Goal: Complete application form: Complete application form

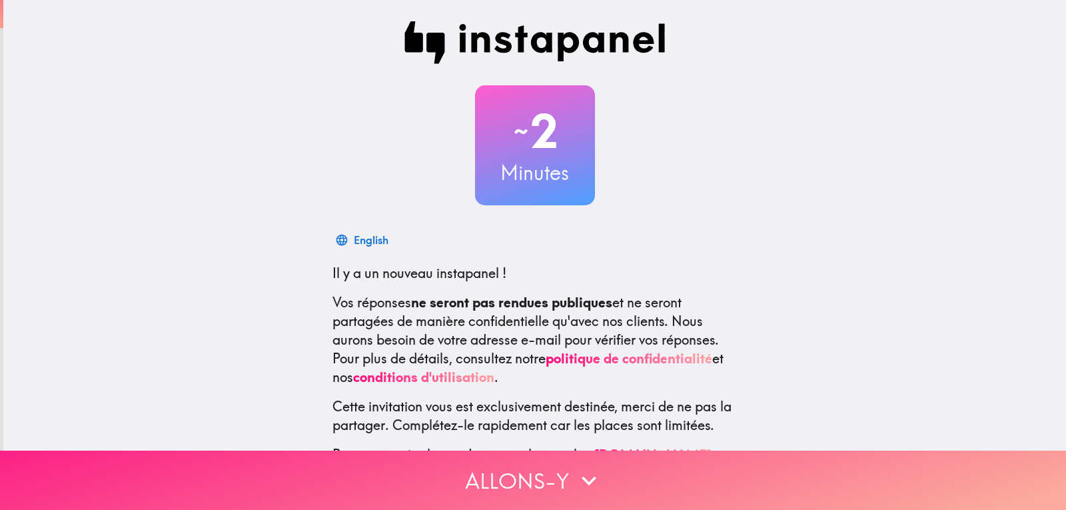
click at [507, 454] on button "Allons-y" at bounding box center [533, 480] width 1066 height 59
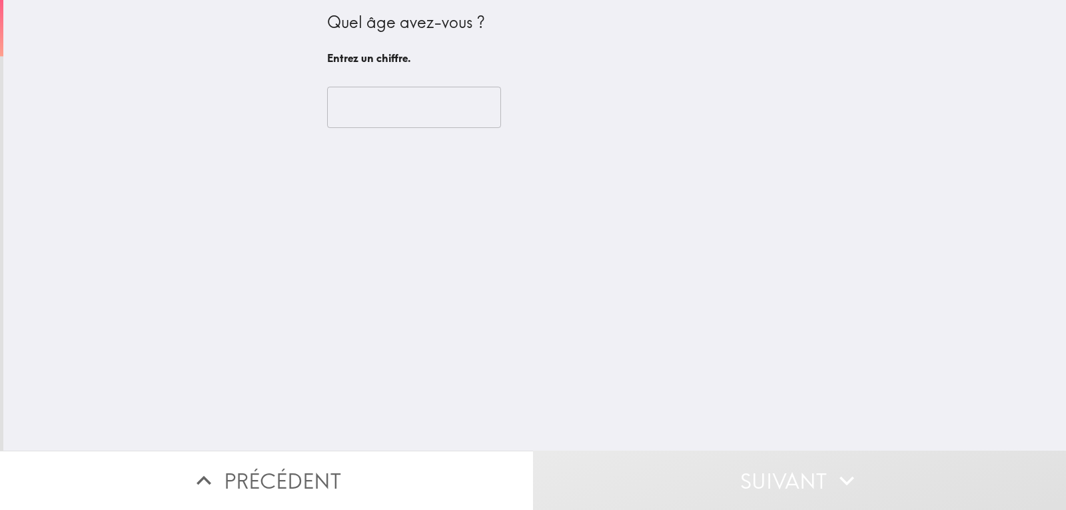
click at [337, 110] on input "number" at bounding box center [414, 107] width 174 height 41
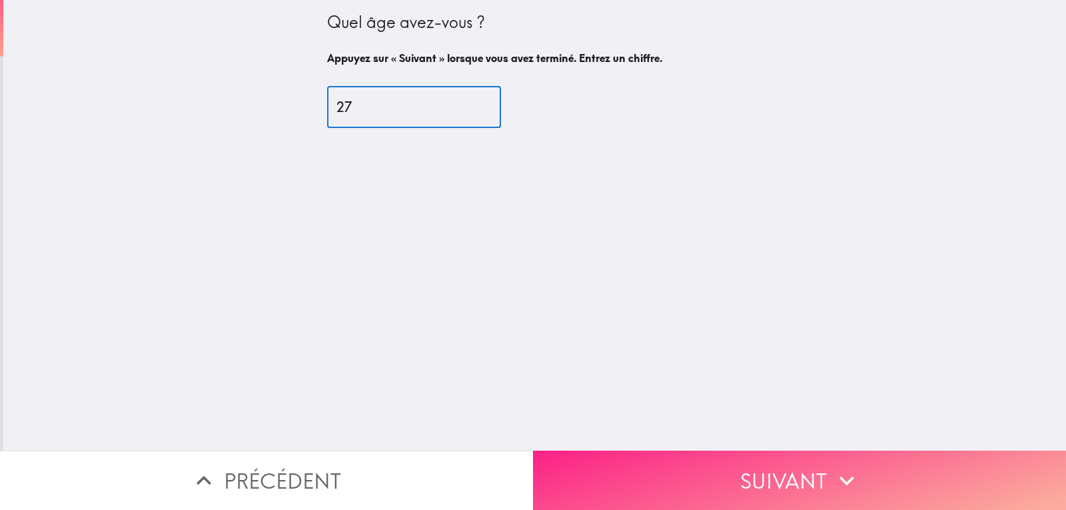
type input "27"
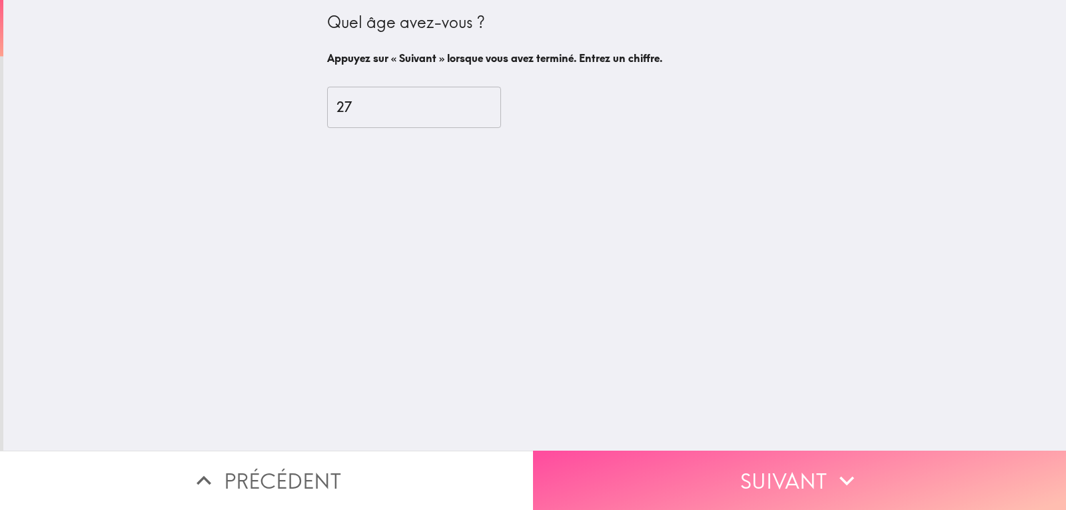
click at [778, 451] on button "Suivant" at bounding box center [799, 480] width 533 height 59
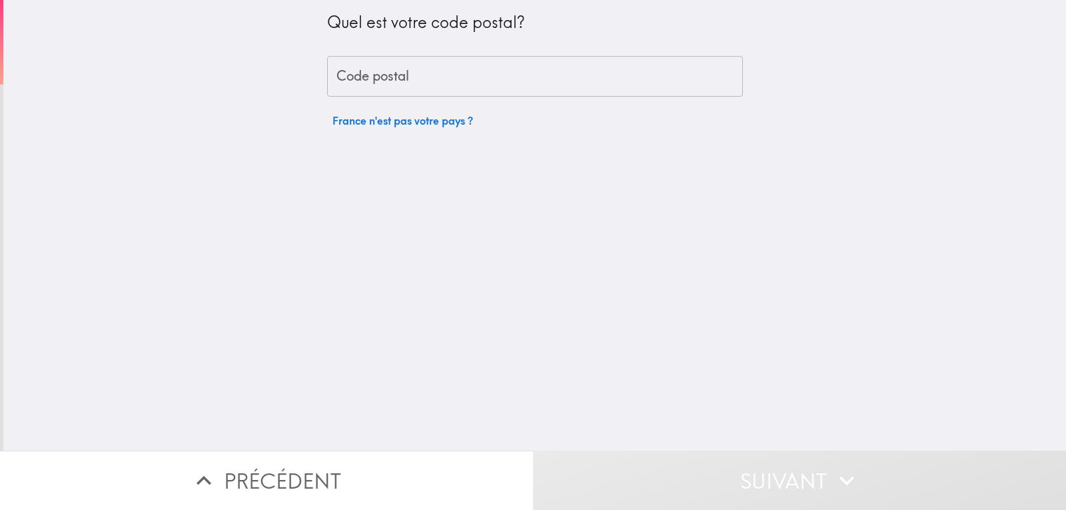
click at [387, 79] on input "Code postal" at bounding box center [535, 76] width 416 height 41
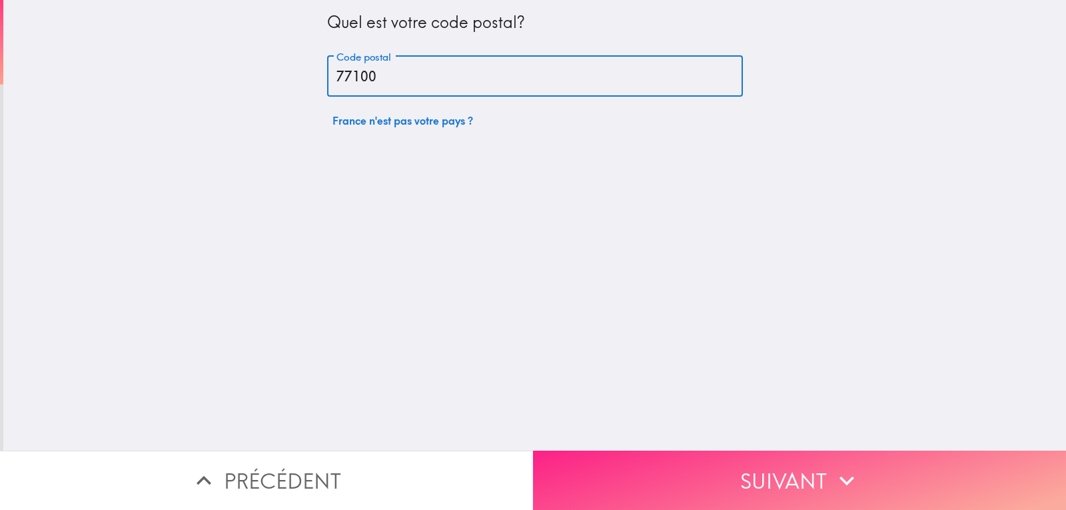
type input "77100"
click at [889, 477] on button "Suivant" at bounding box center [799, 480] width 533 height 59
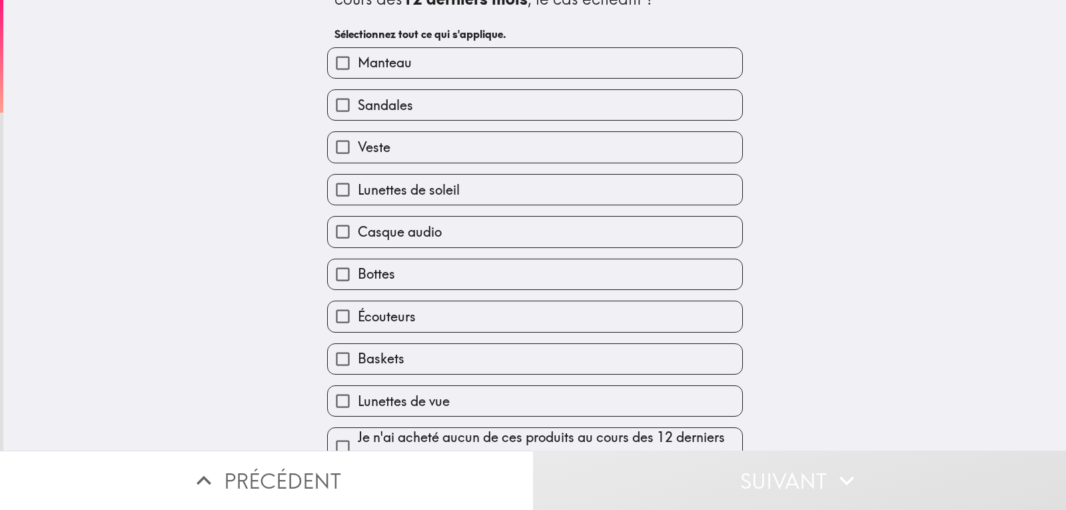
scroll to position [71, 0]
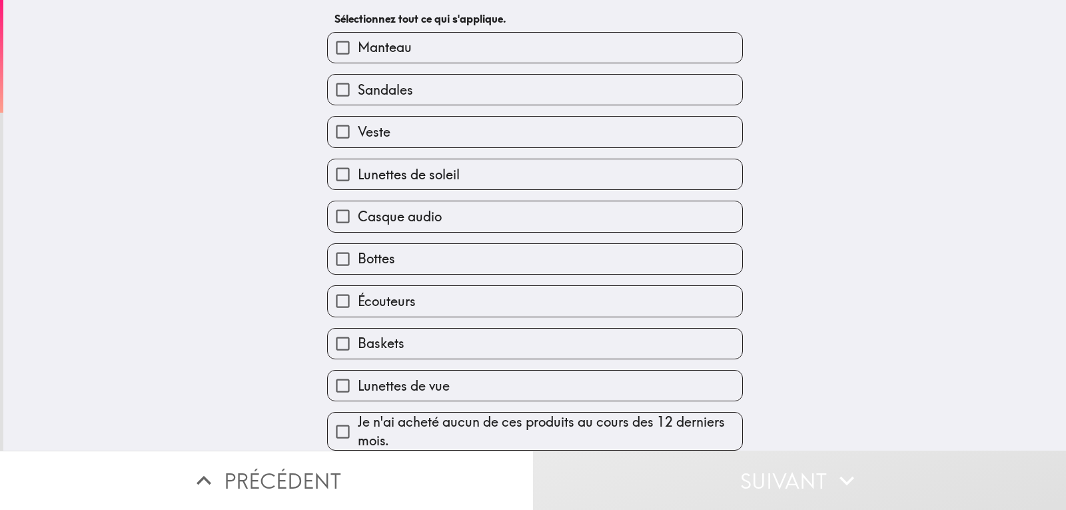
click at [383, 337] on span "Baskets" at bounding box center [381, 343] width 47 height 19
click at [358, 337] on input "Baskets" at bounding box center [343, 344] width 30 height 30
checkbox input "true"
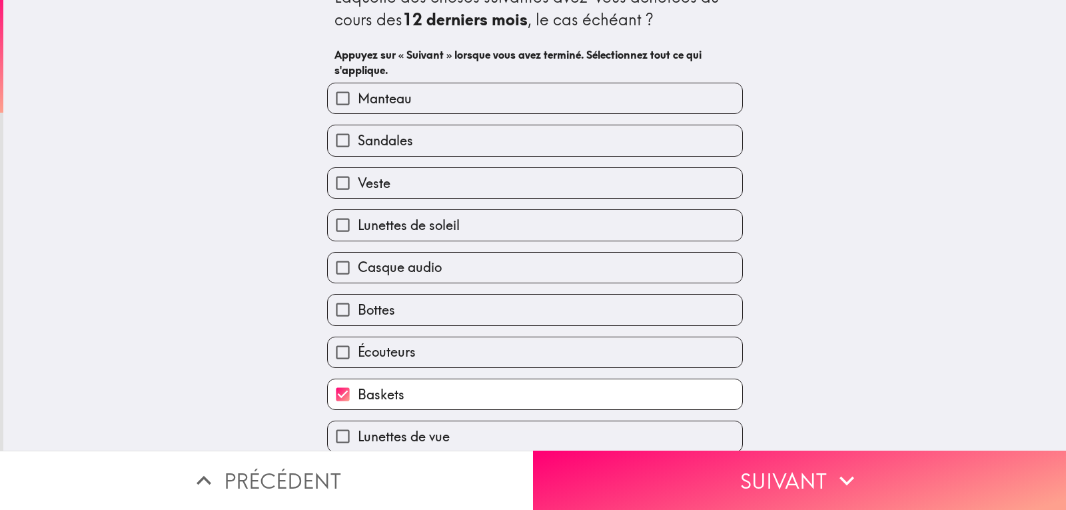
scroll to position [0, 0]
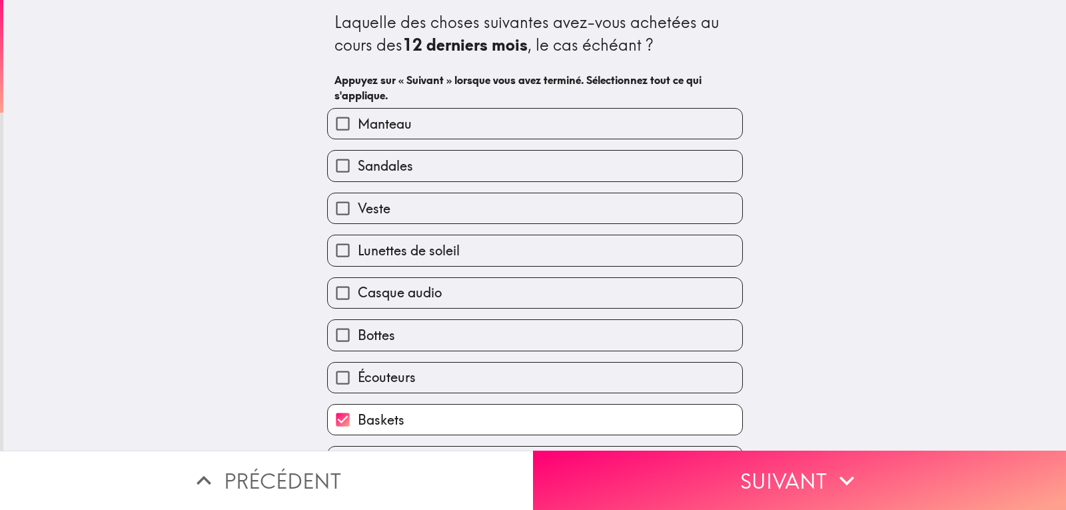
click at [371, 125] on span "Manteau" at bounding box center [385, 124] width 54 height 19
click at [358, 125] on input "Manteau" at bounding box center [343, 124] width 30 height 30
checkbox input "true"
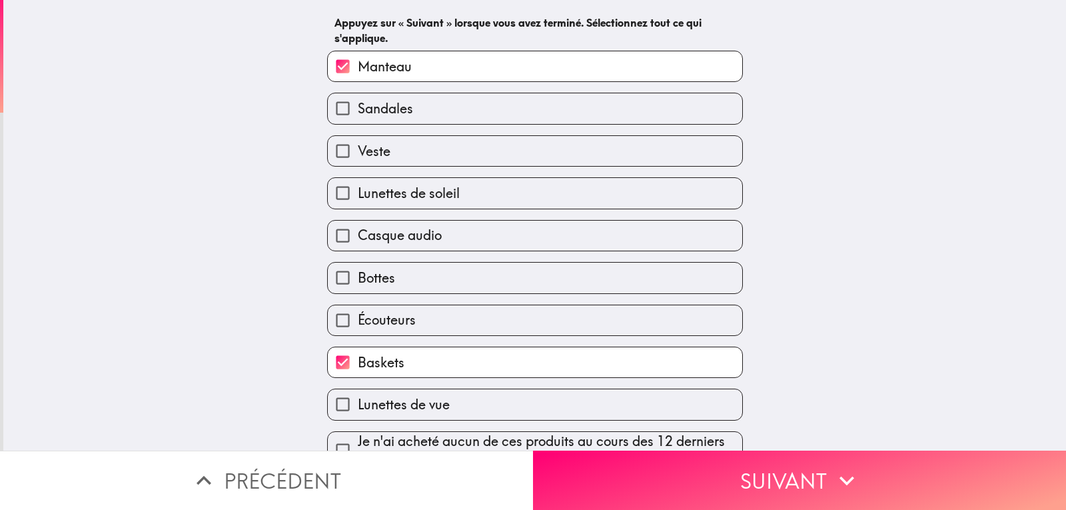
scroll to position [87, 0]
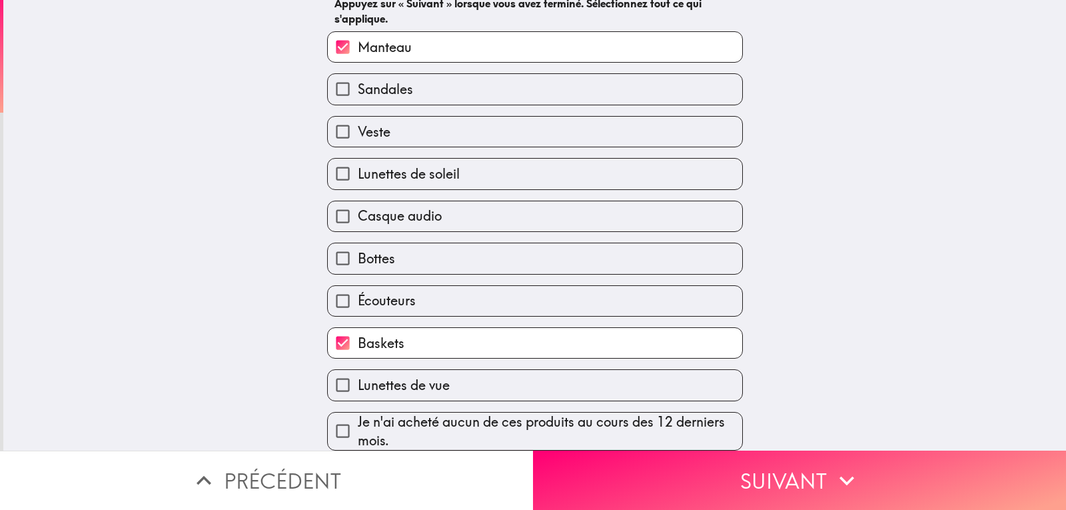
click at [394, 291] on span "Écouteurs" at bounding box center [387, 300] width 58 height 19
click at [358, 291] on input "Écouteurs" at bounding box center [343, 301] width 30 height 30
checkbox input "true"
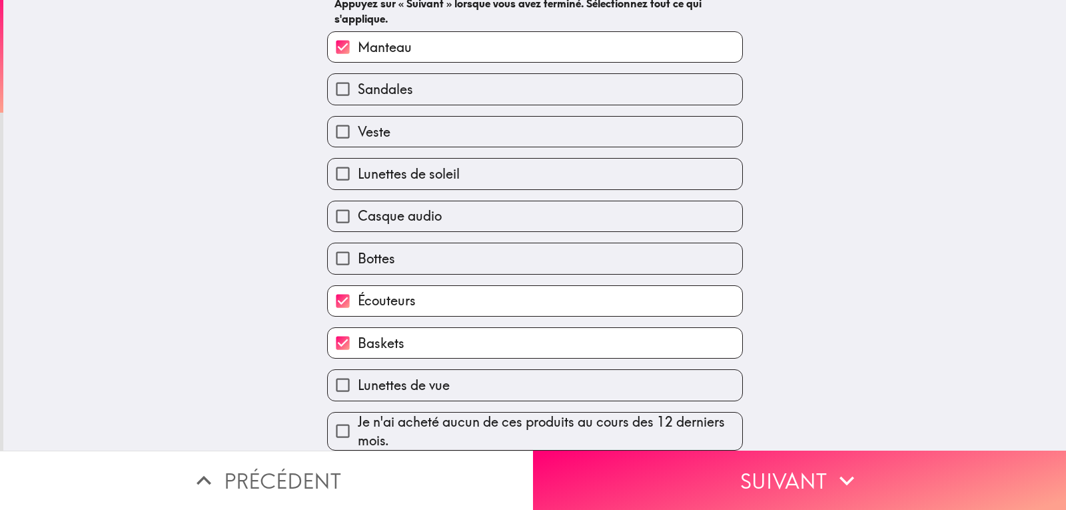
click at [404, 201] on label "Casque audio" at bounding box center [535, 216] width 415 height 30
click at [358, 201] on input "Casque audio" at bounding box center [343, 216] width 30 height 30
checkbox input "true"
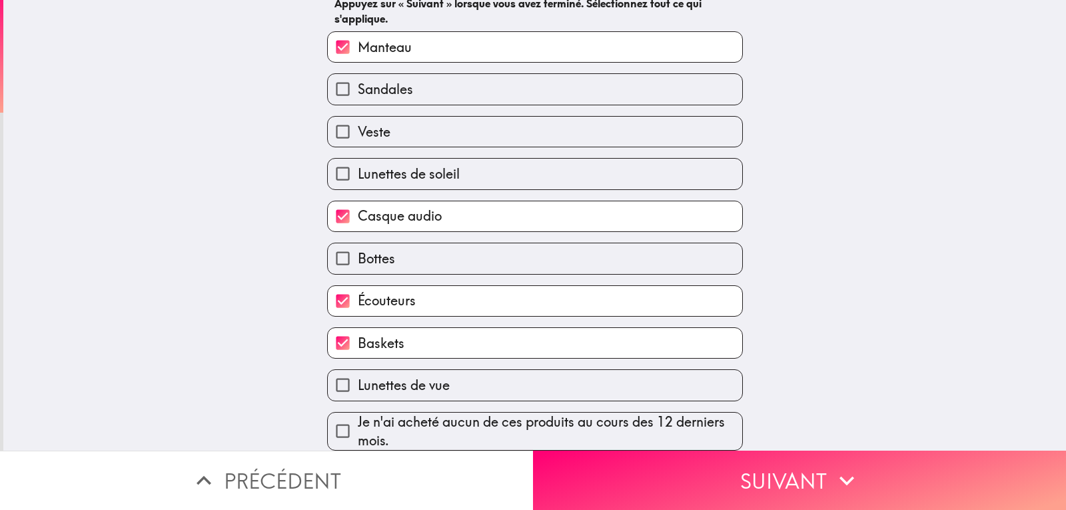
click at [405, 165] on span "Lunettes de soleil" at bounding box center [409, 174] width 102 height 19
click at [358, 161] on input "Lunettes de soleil" at bounding box center [343, 174] width 30 height 30
checkbox input "true"
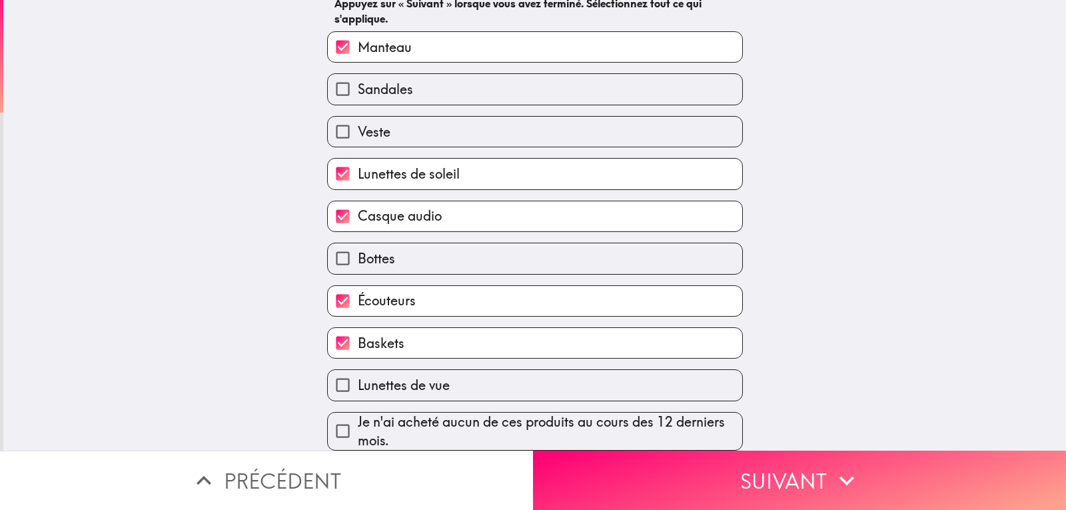
click at [396, 123] on label "Veste" at bounding box center [535, 132] width 415 height 30
click at [358, 123] on input "Veste" at bounding box center [343, 132] width 30 height 30
checkbox input "true"
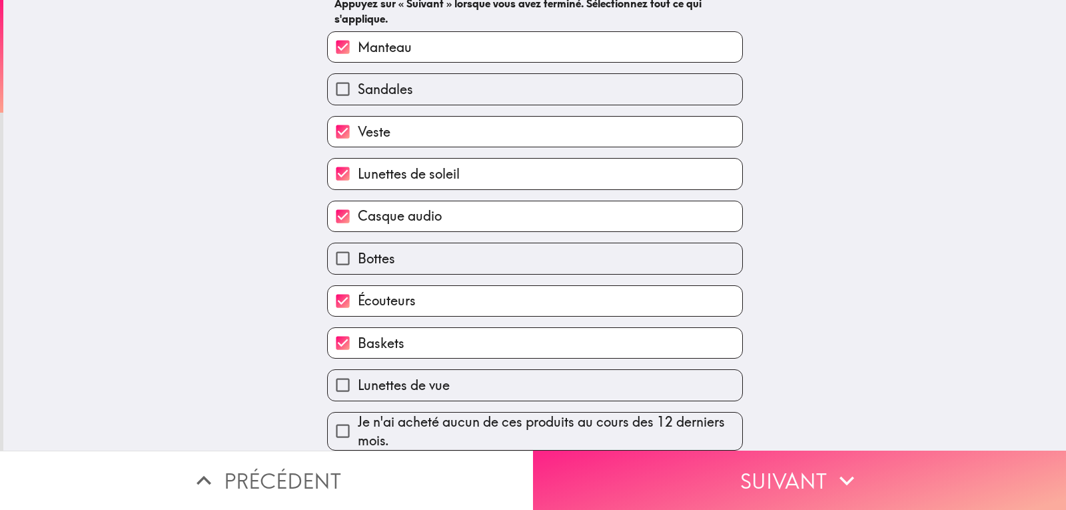
click at [766, 459] on button "Suivant" at bounding box center [799, 480] width 533 height 59
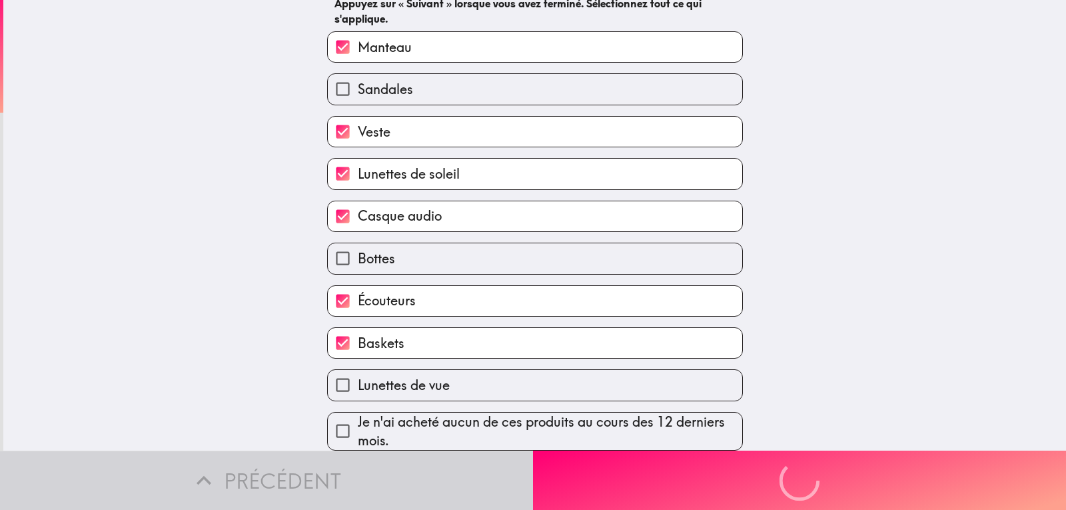
scroll to position [0, 0]
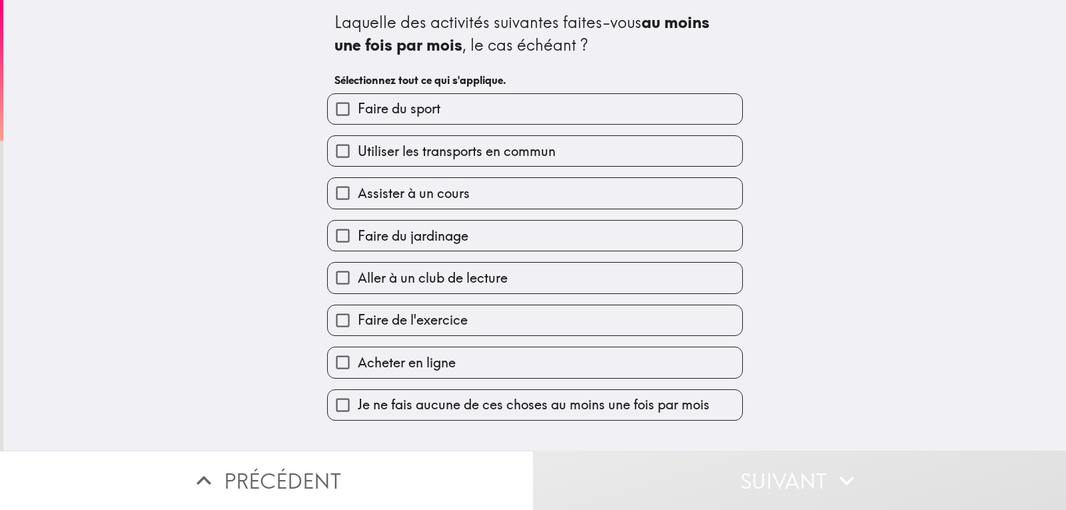
click at [364, 114] on span "Faire du sport" at bounding box center [399, 108] width 83 height 19
click at [358, 114] on input "Faire du sport" at bounding box center [343, 109] width 30 height 30
checkbox input "true"
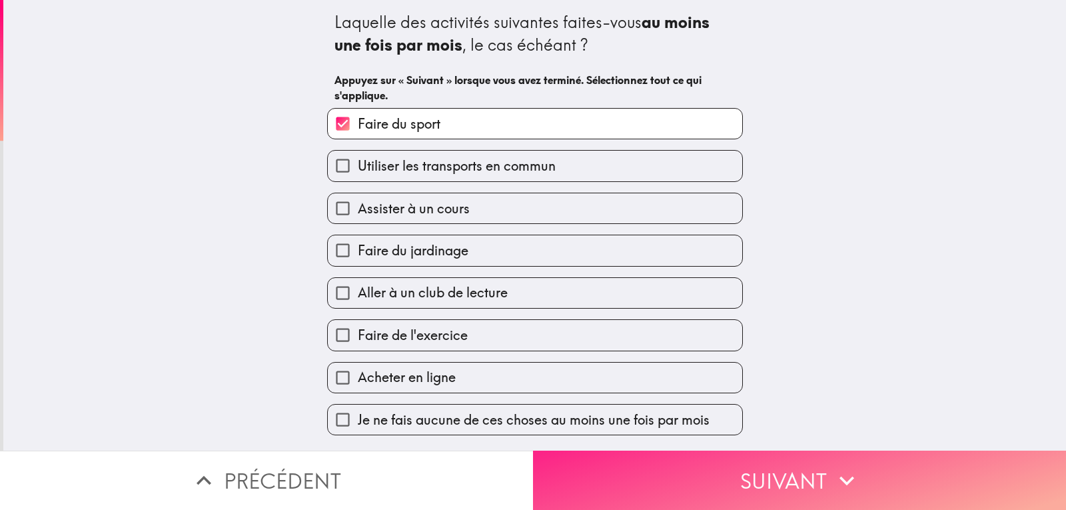
click at [748, 469] on button "Suivant" at bounding box center [799, 480] width 533 height 59
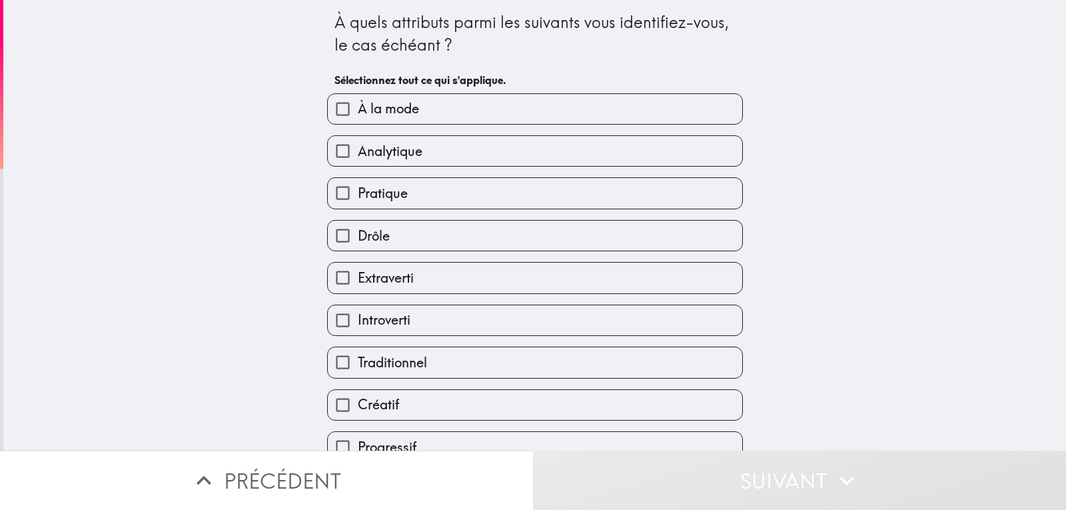
click at [446, 116] on label "À la mode" at bounding box center [535, 109] width 415 height 30
click at [358, 116] on input "À la mode" at bounding box center [343, 109] width 30 height 30
checkbox input "true"
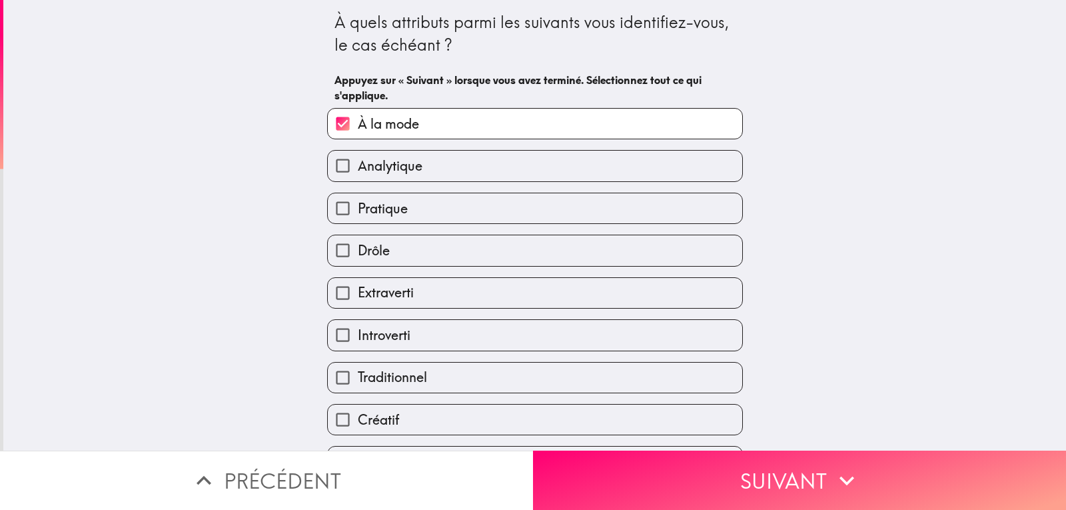
click at [423, 217] on label "Pratique" at bounding box center [535, 208] width 415 height 30
click at [358, 217] on input "Pratique" at bounding box center [343, 208] width 30 height 30
checkbox input "true"
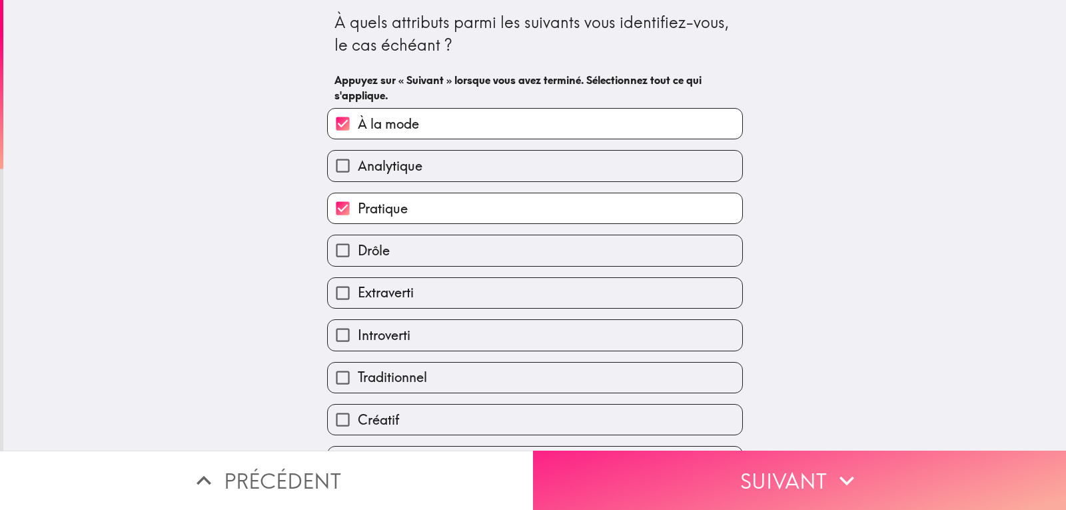
click at [722, 473] on button "Suivant" at bounding box center [799, 480] width 533 height 59
